Goal: Go to known website: Go to known website

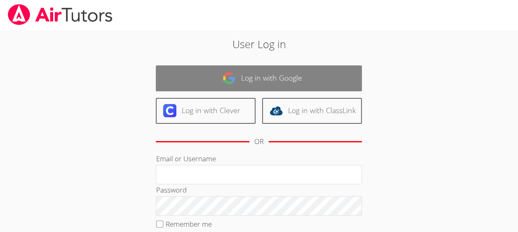
click at [292, 80] on link "Log in with Google" at bounding box center [259, 78] width 206 height 26
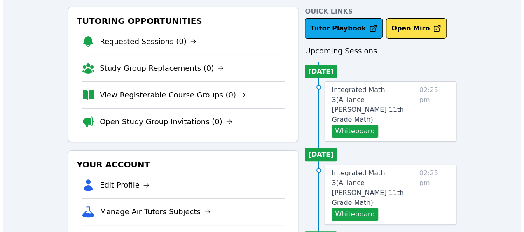
scroll to position [42, 0]
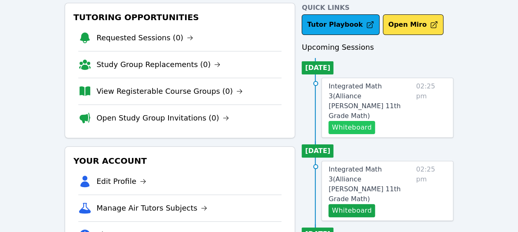
click at [352, 121] on button "Whiteboard" at bounding box center [351, 127] width 47 height 13
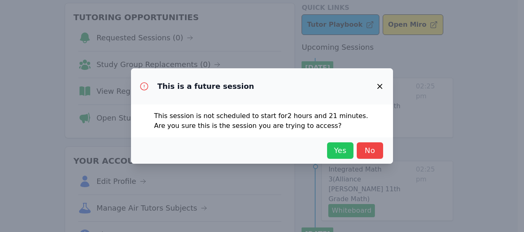
click at [344, 152] on span "Yes" at bounding box center [340, 151] width 18 height 12
